Goal: Find specific page/section: Find specific page/section

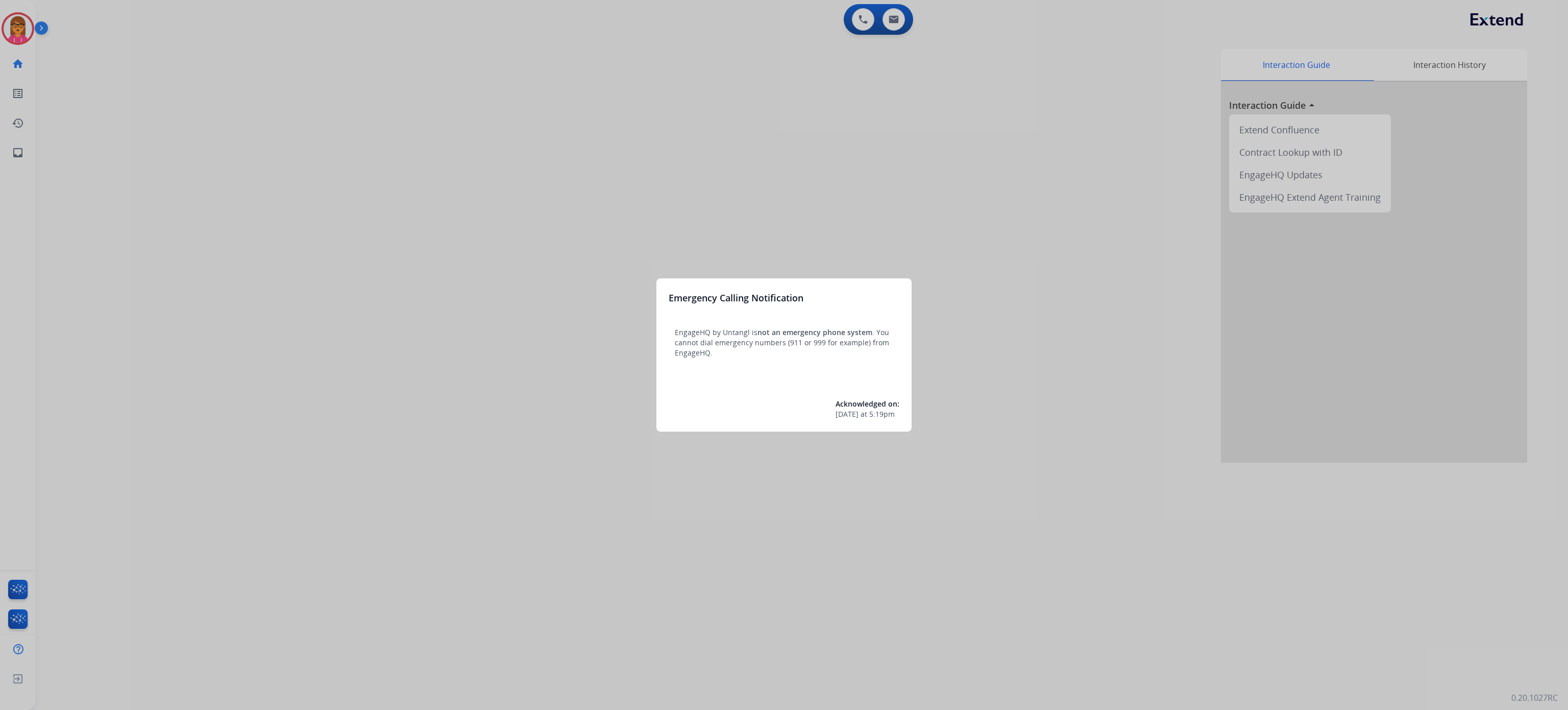
click at [659, 237] on div at bounding box center [784, 355] width 1568 height 710
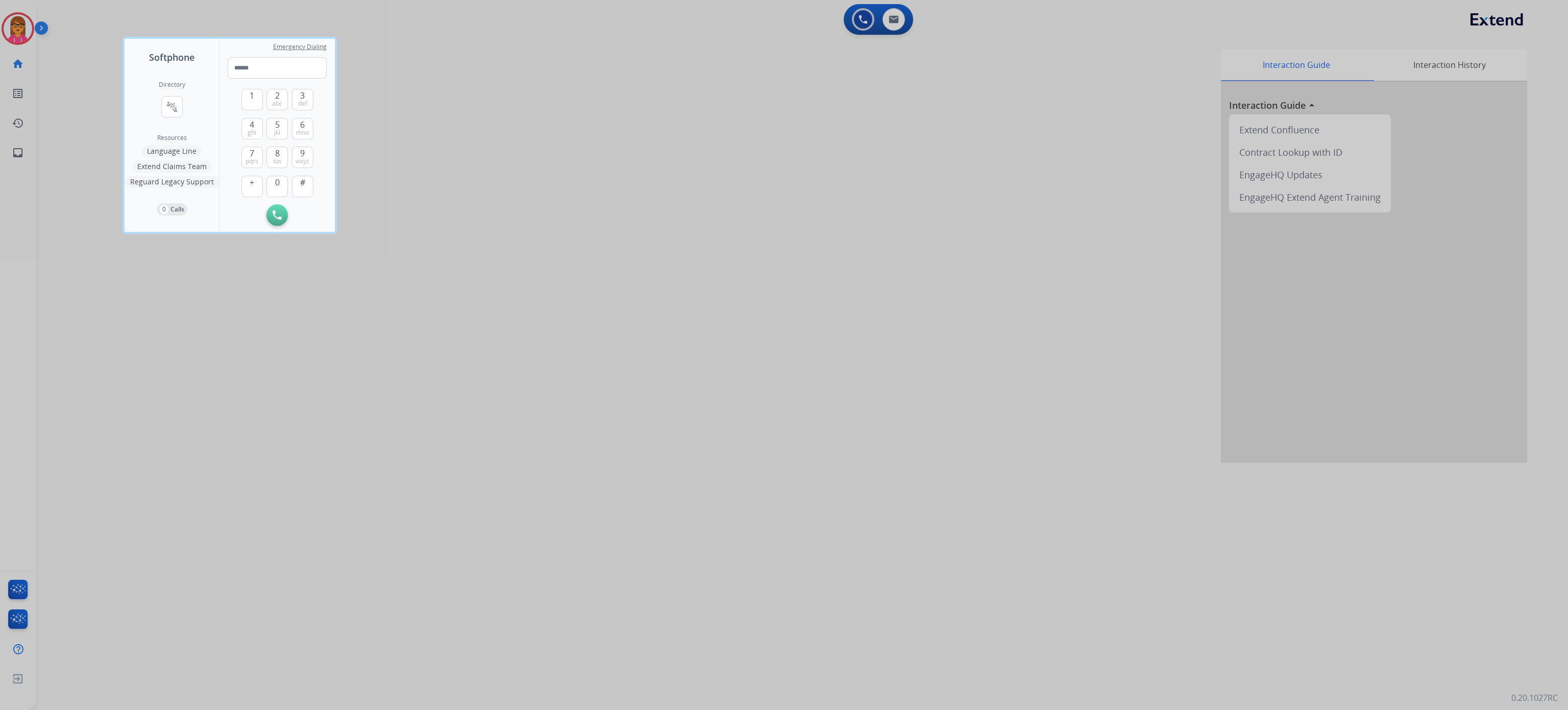
click at [951, 278] on div at bounding box center [784, 355] width 1568 height 710
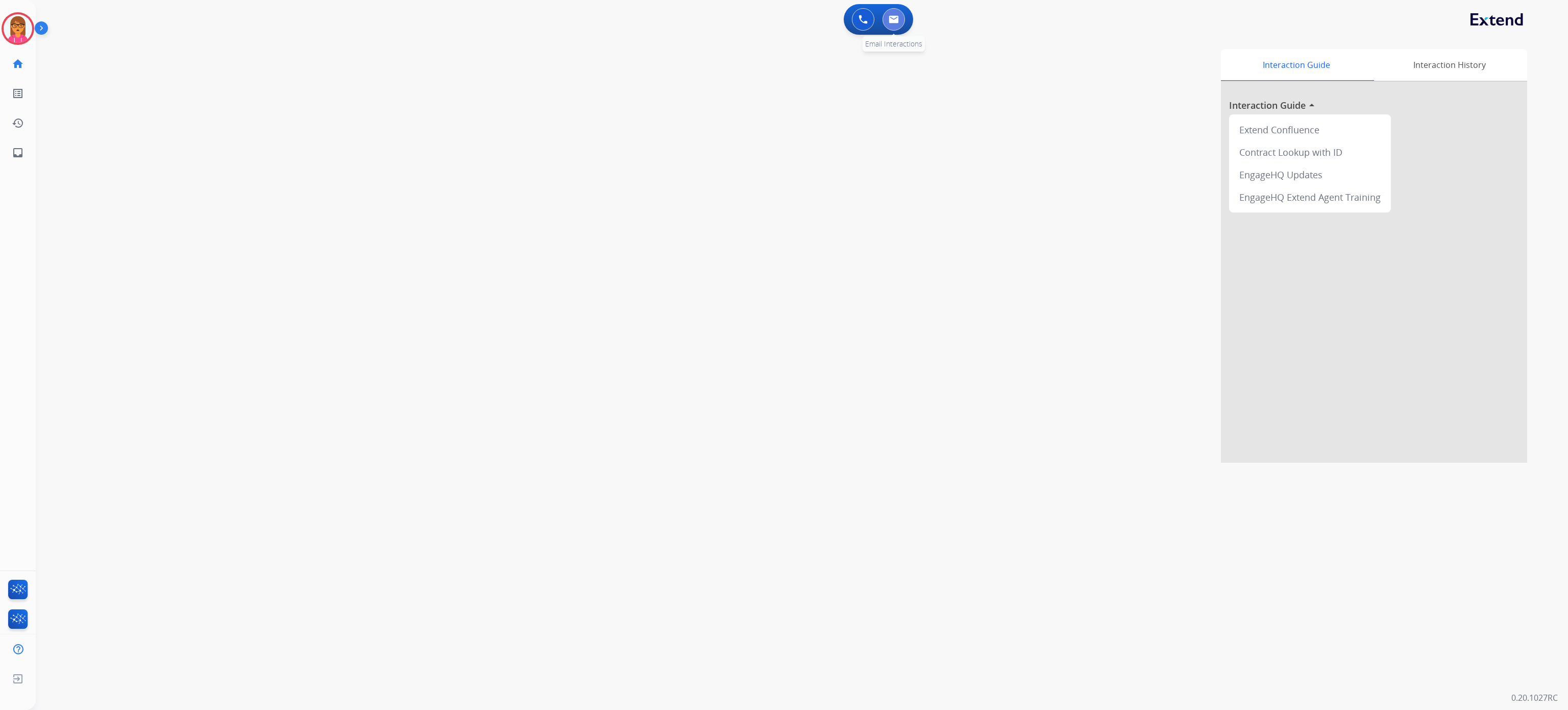
click at [892, 17] on img at bounding box center [894, 19] width 10 height 8
select select "**********"
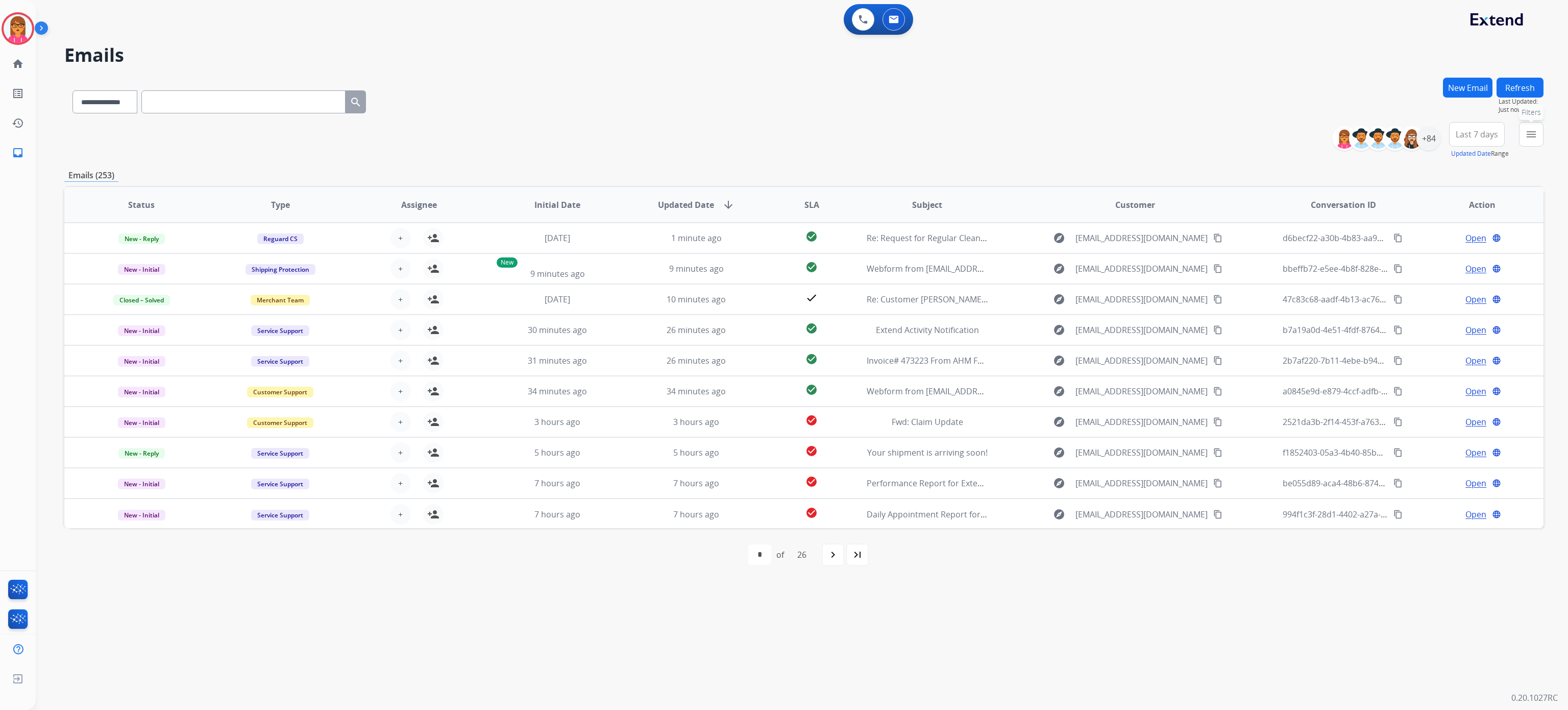
click at [1524, 131] on button "menu Filters" at bounding box center [1531, 134] width 25 height 25
click at [1461, 189] on label "Claims Adjudication" at bounding box center [1467, 184] width 81 height 9
click at [1460, 226] on label "Service Support" at bounding box center [1460, 221] width 66 height 9
click at [1460, 290] on label "Reguard CS" at bounding box center [1453, 295] width 52 height 9
click at [1454, 315] on div "Open - All" at bounding box center [1481, 321] width 107 height 12
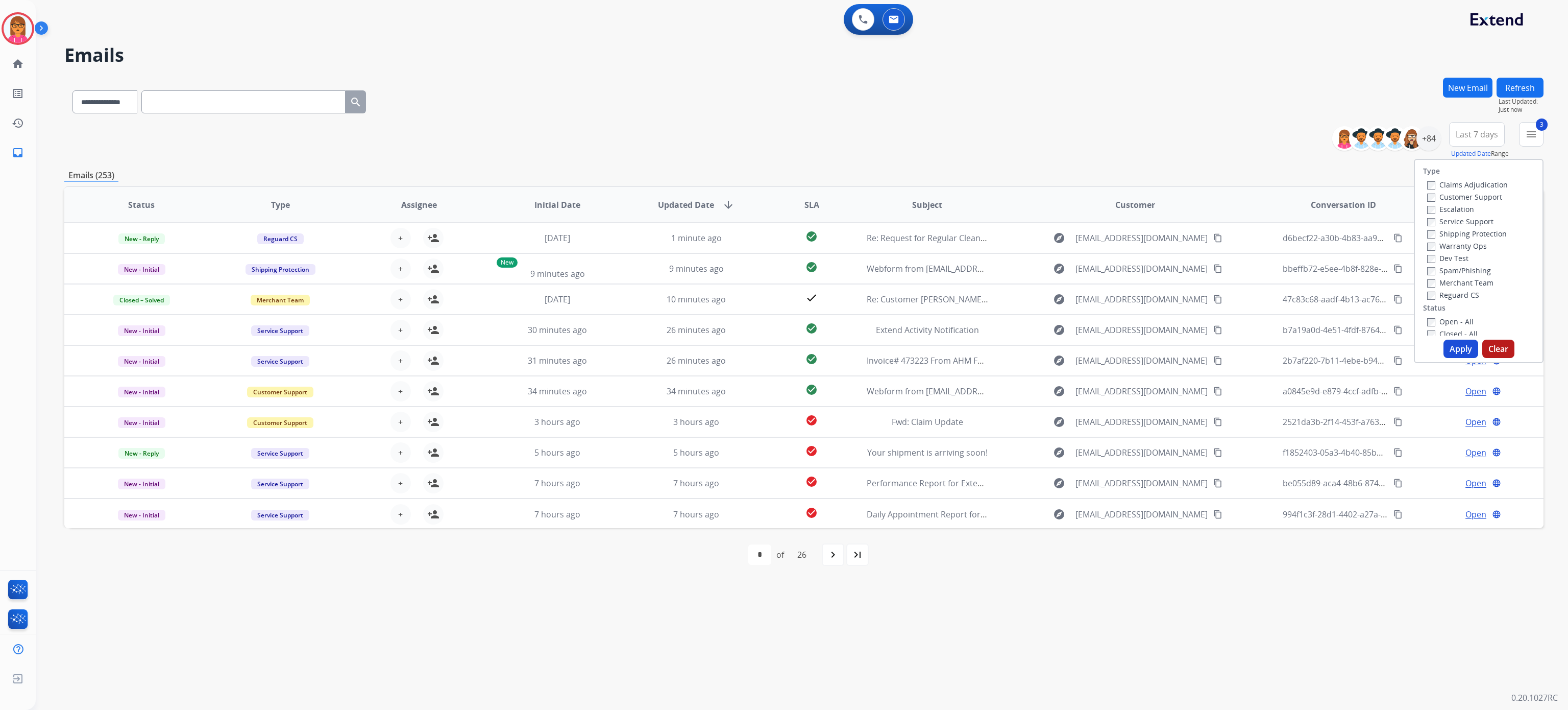
click at [1457, 340] on button "Apply" at bounding box center [1461, 348] width 35 height 18
